Goal: Task Accomplishment & Management: Use online tool/utility

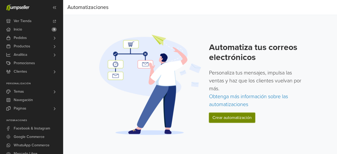
click at [220, 119] on link "Crear automatización" at bounding box center [232, 118] width 46 height 10
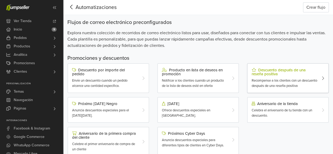
click at [289, 80] on span "Recompense a los clientes con un descuento después de una reseña positiva" at bounding box center [285, 82] width 66 height 9
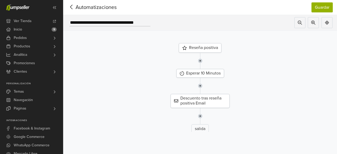
click at [203, 46] on div "Reseña positiva" at bounding box center [200, 47] width 43 height 9
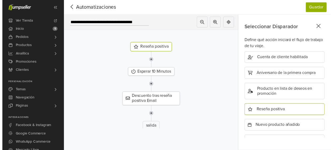
scroll to position [206, 0]
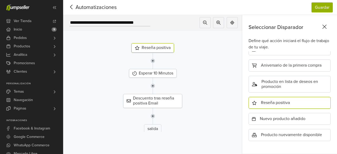
click at [295, 97] on div "Reseña positiva" at bounding box center [289, 103] width 82 height 12
click at [290, 101] on div "Reseña positiva" at bounding box center [289, 103] width 82 height 12
click at [301, 102] on div "Reseña positiva" at bounding box center [289, 103] width 82 height 12
click at [263, 99] on div "Reseña positiva" at bounding box center [289, 103] width 82 height 12
click at [323, 4] on button "Guardar" at bounding box center [321, 7] width 21 height 10
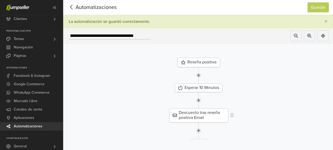
click at [207, 114] on div "Descuento tras reseña positiva Email" at bounding box center [198, 115] width 59 height 14
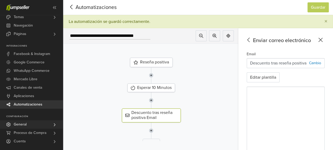
scroll to position [26, 0]
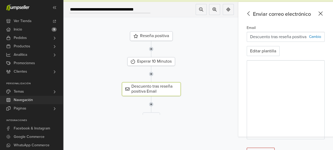
click at [39, 97] on link "Navegación" at bounding box center [31, 100] width 63 height 8
